Goal: Navigation & Orientation: Find specific page/section

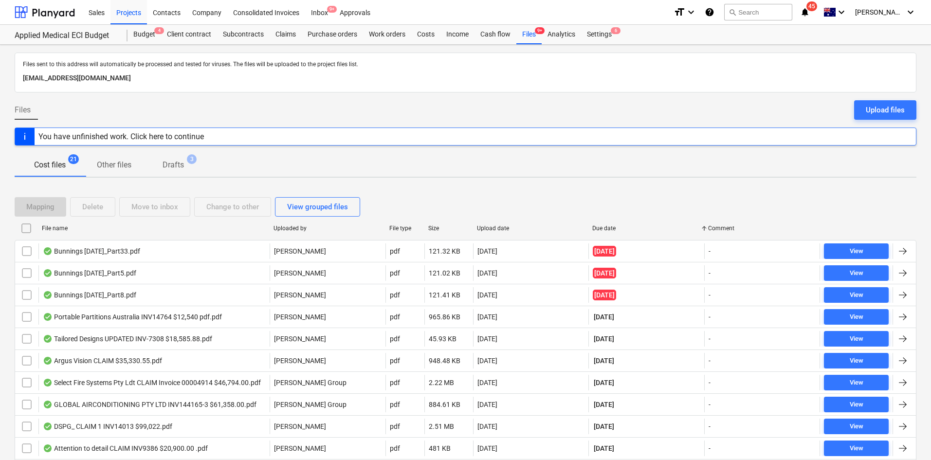
click at [470, 109] on div "Files Upload files" at bounding box center [465, 113] width 901 height 27
click at [429, 168] on div "Cost files 21 Other files Drafts 3" at bounding box center [465, 164] width 901 height 23
click at [332, 33] on div "Purchase orders" at bounding box center [332, 34] width 61 height 19
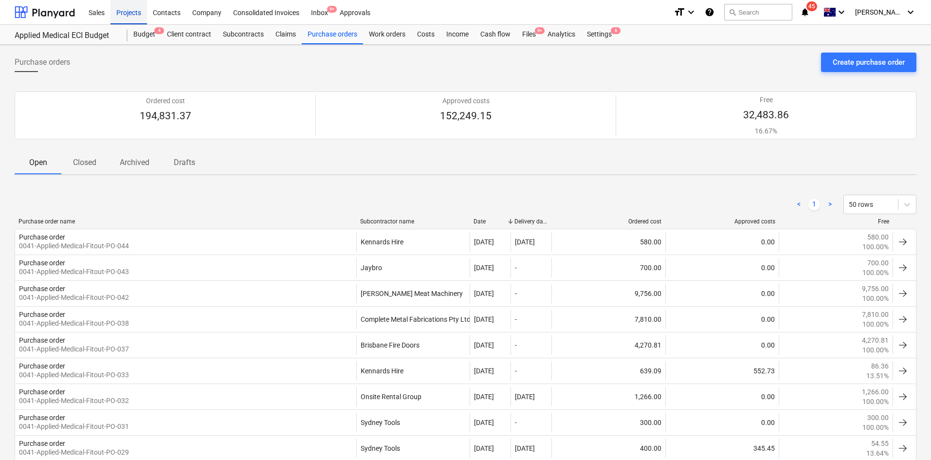
click at [122, 7] on div "Projects" at bounding box center [128, 12] width 36 height 25
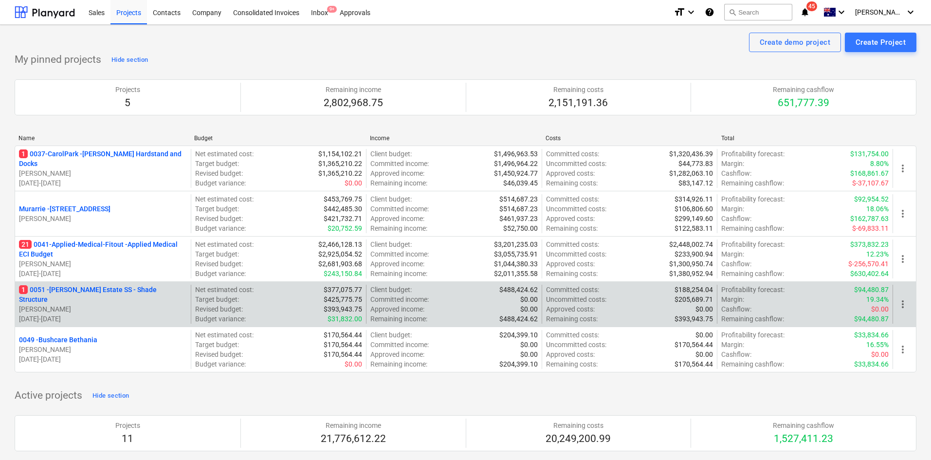
click at [95, 290] on p "1 0051 - [PERSON_NAME] Estate SS - Shade Structure" at bounding box center [103, 294] width 168 height 19
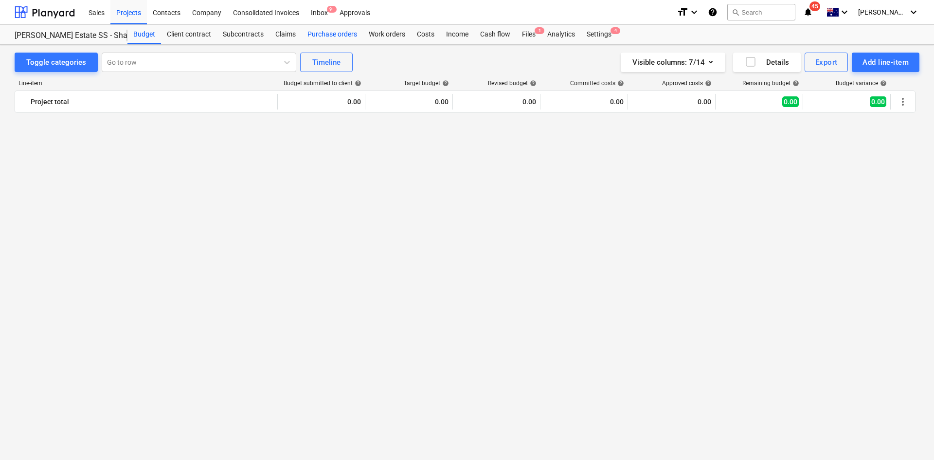
click at [313, 32] on div "Purchase orders" at bounding box center [332, 34] width 61 height 19
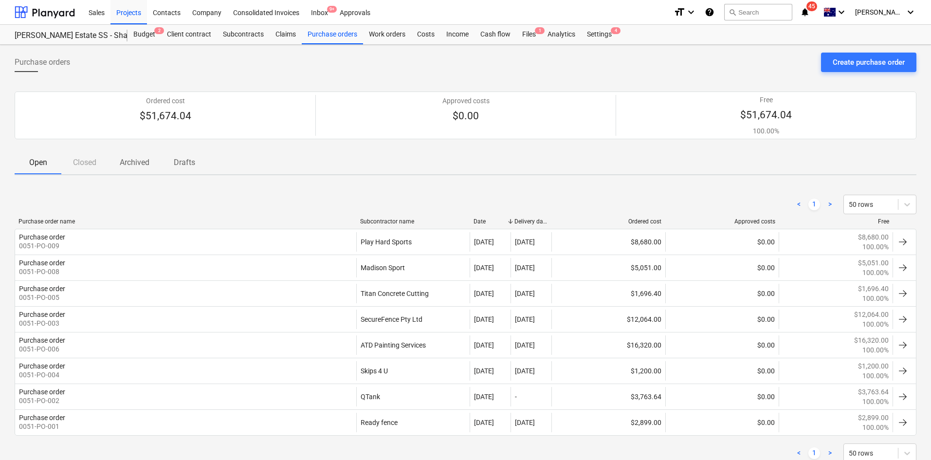
drag, startPoint x: 207, startPoint y: 72, endPoint x: 183, endPoint y: 57, distance: 28.5
click at [207, 72] on div "Purchase orders Create purchase order" at bounding box center [465, 66] width 901 height 27
click at [136, 15] on div "Projects" at bounding box center [128, 12] width 36 height 25
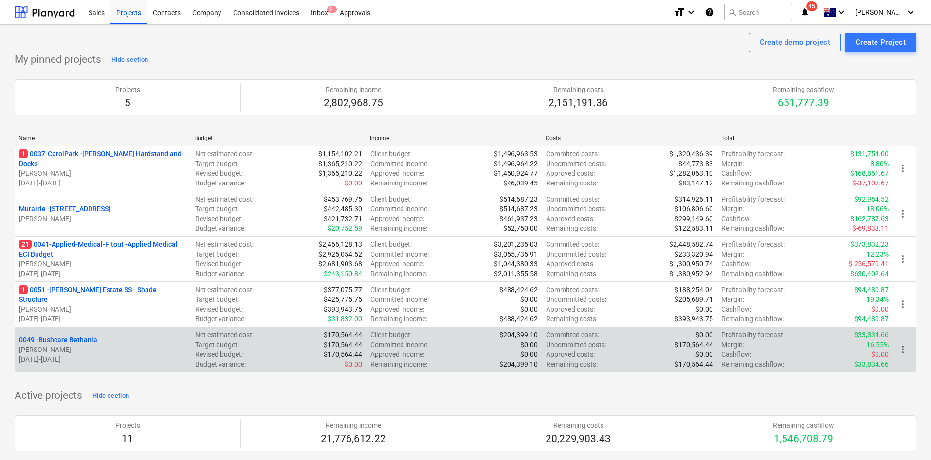
click at [80, 335] on p "0049 - Bushcare Bethania" at bounding box center [58, 340] width 78 height 10
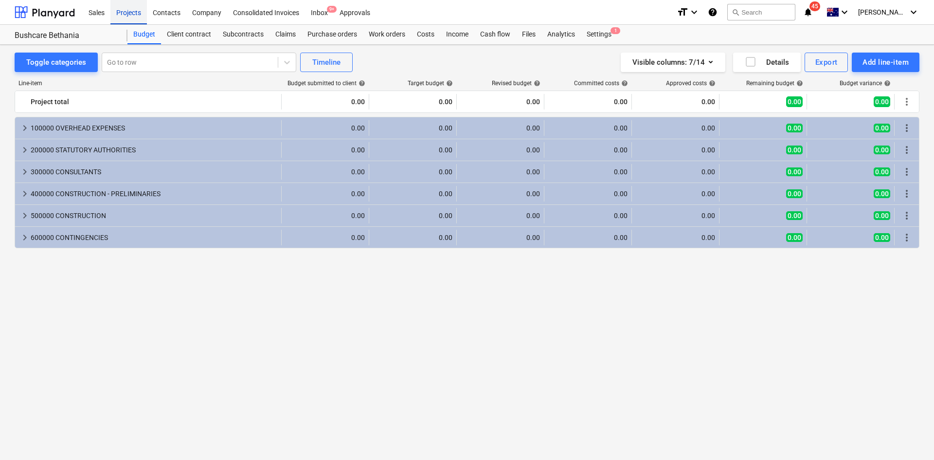
click at [138, 14] on div "Projects" at bounding box center [128, 12] width 36 height 25
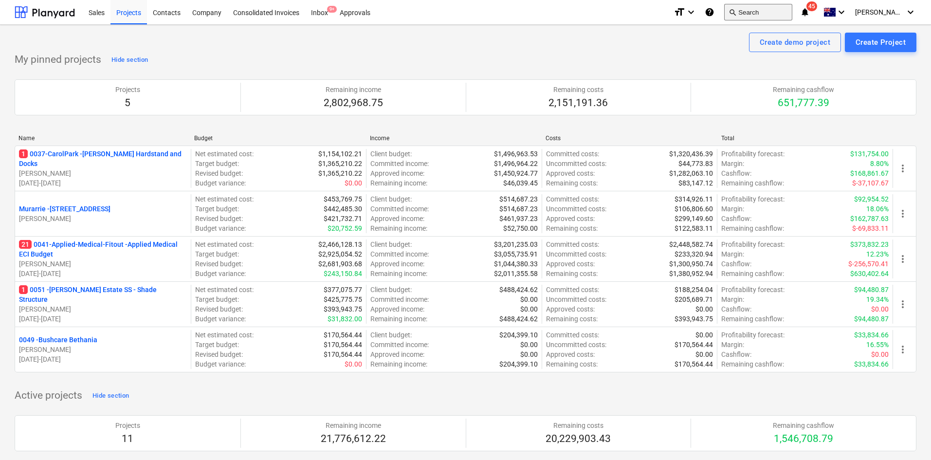
click at [768, 14] on button "search Search" at bounding box center [758, 12] width 68 height 17
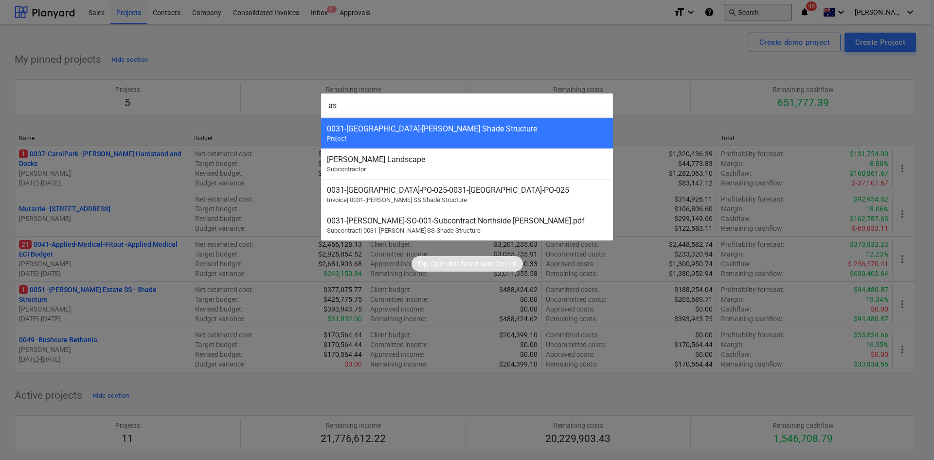
type input "a"
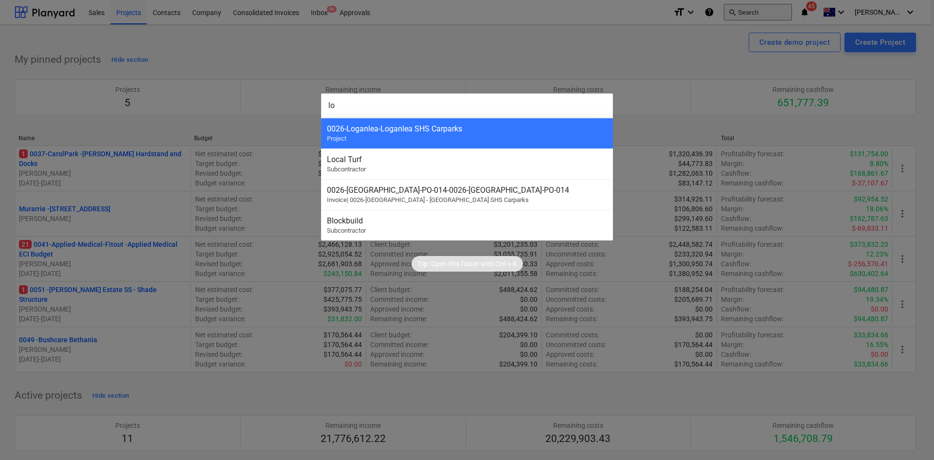
type input "l"
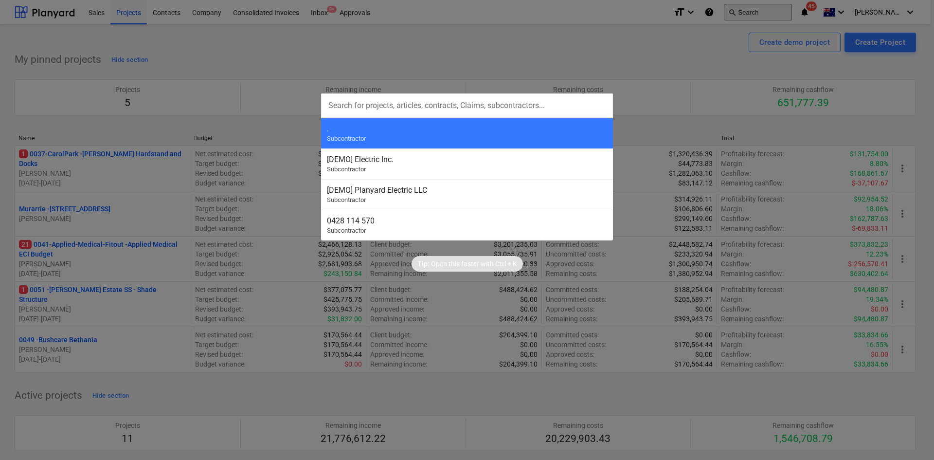
type input "b"
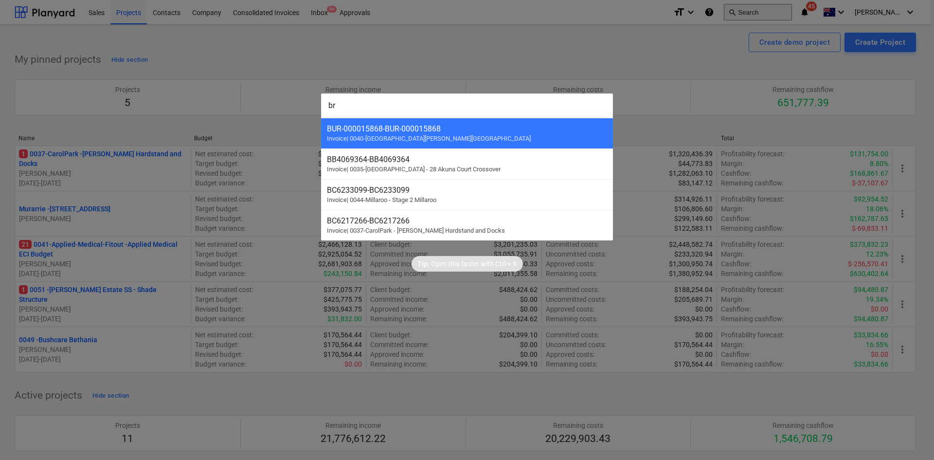
type input "b"
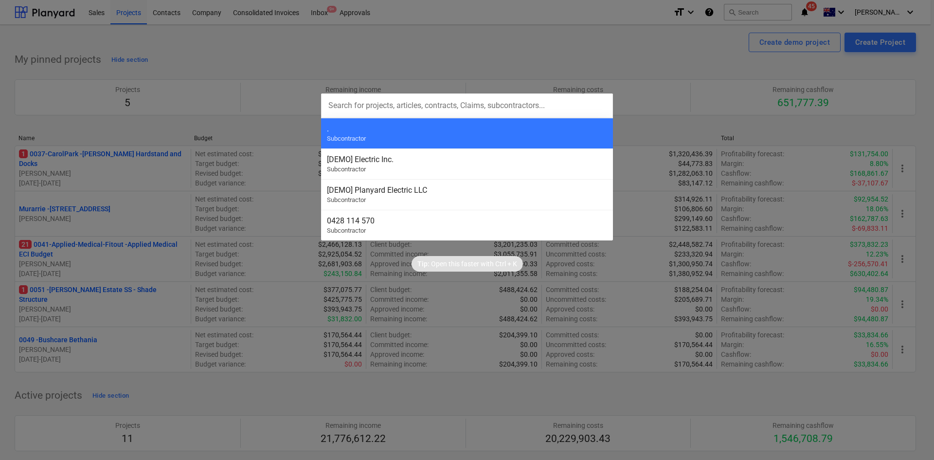
click at [820, 161] on div at bounding box center [467, 230] width 934 height 460
